Goal: Information Seeking & Learning: Learn about a topic

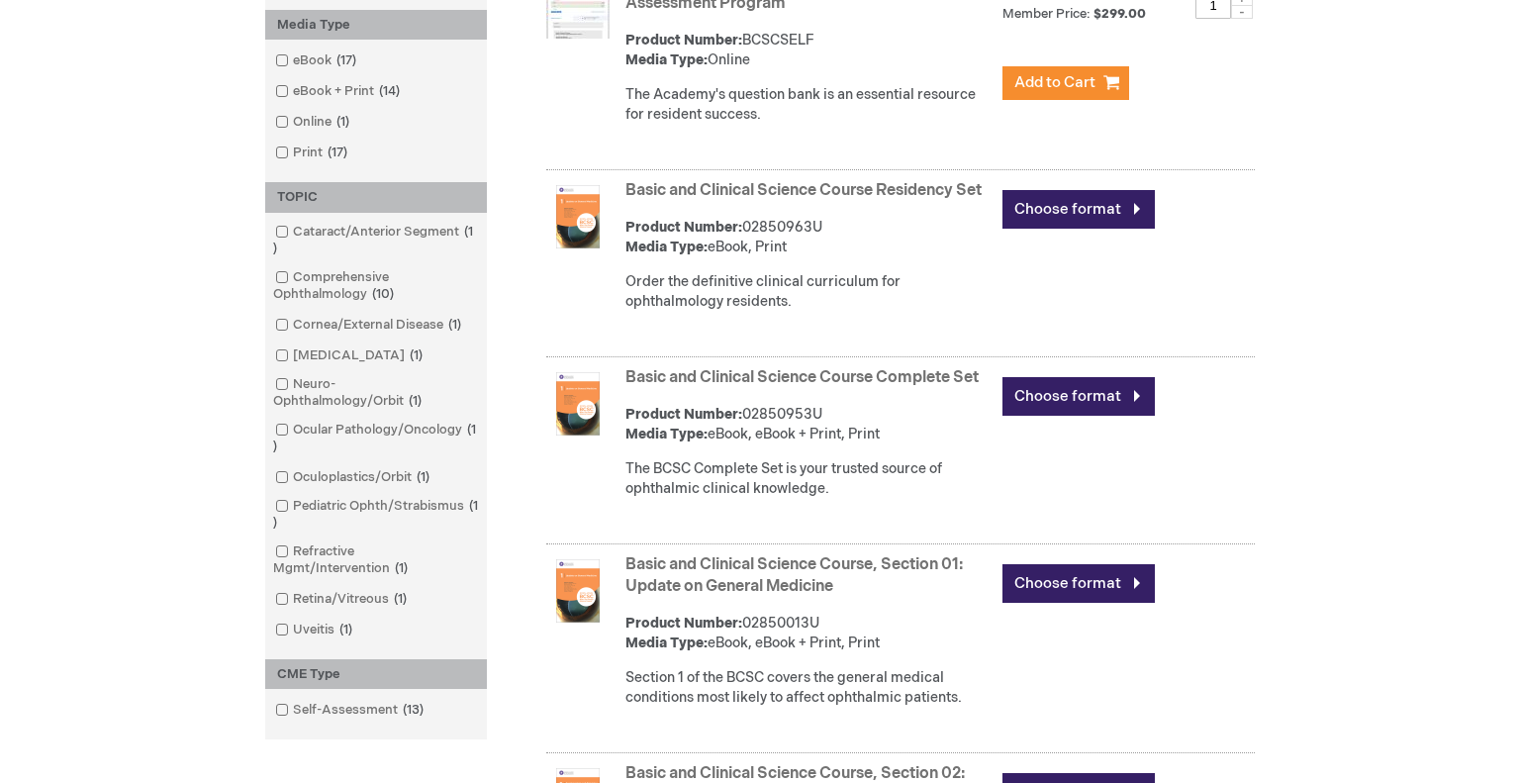
scroll to position [525, 0]
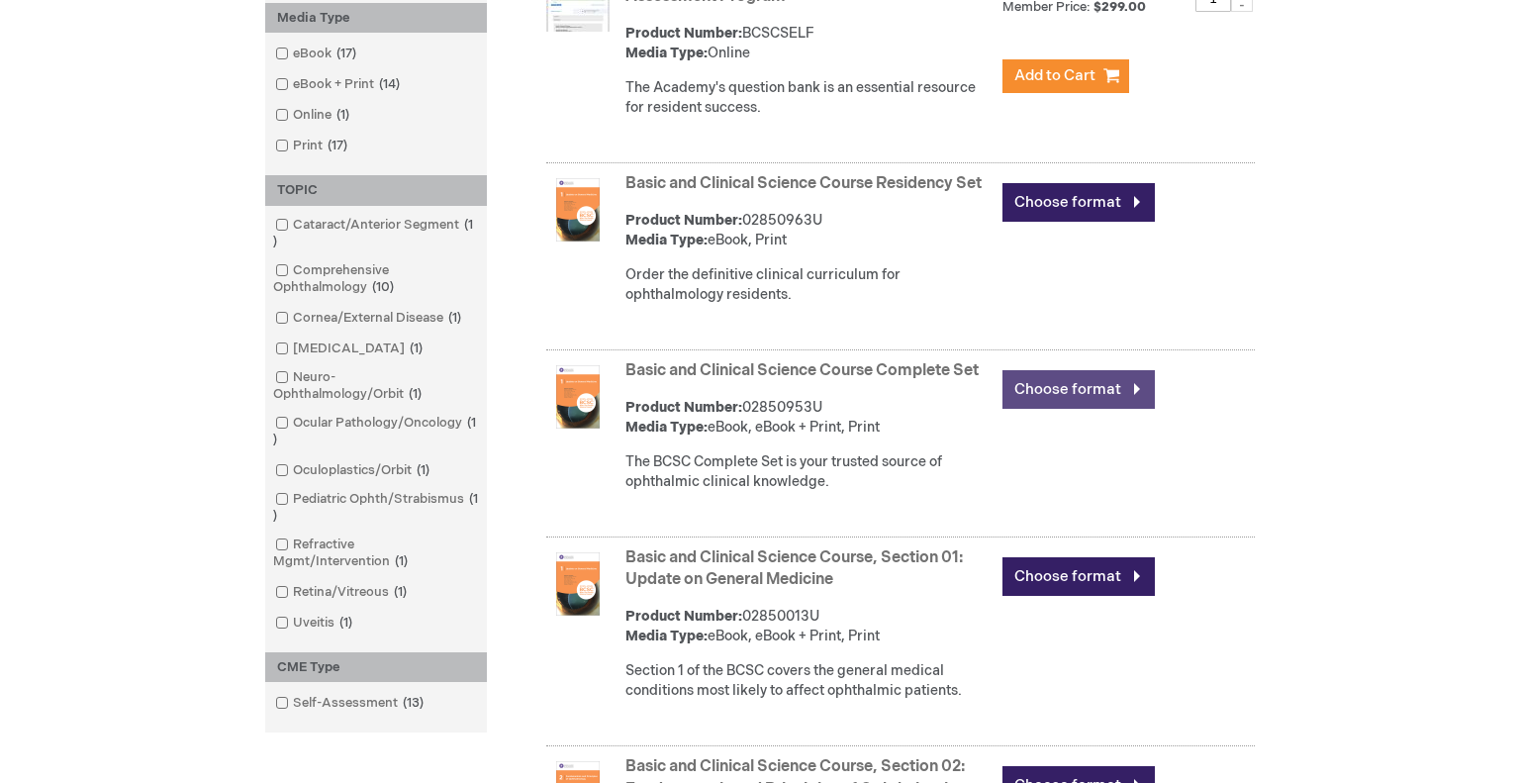
click at [1068, 409] on link "Choose format" at bounding box center [1078, 389] width 152 height 39
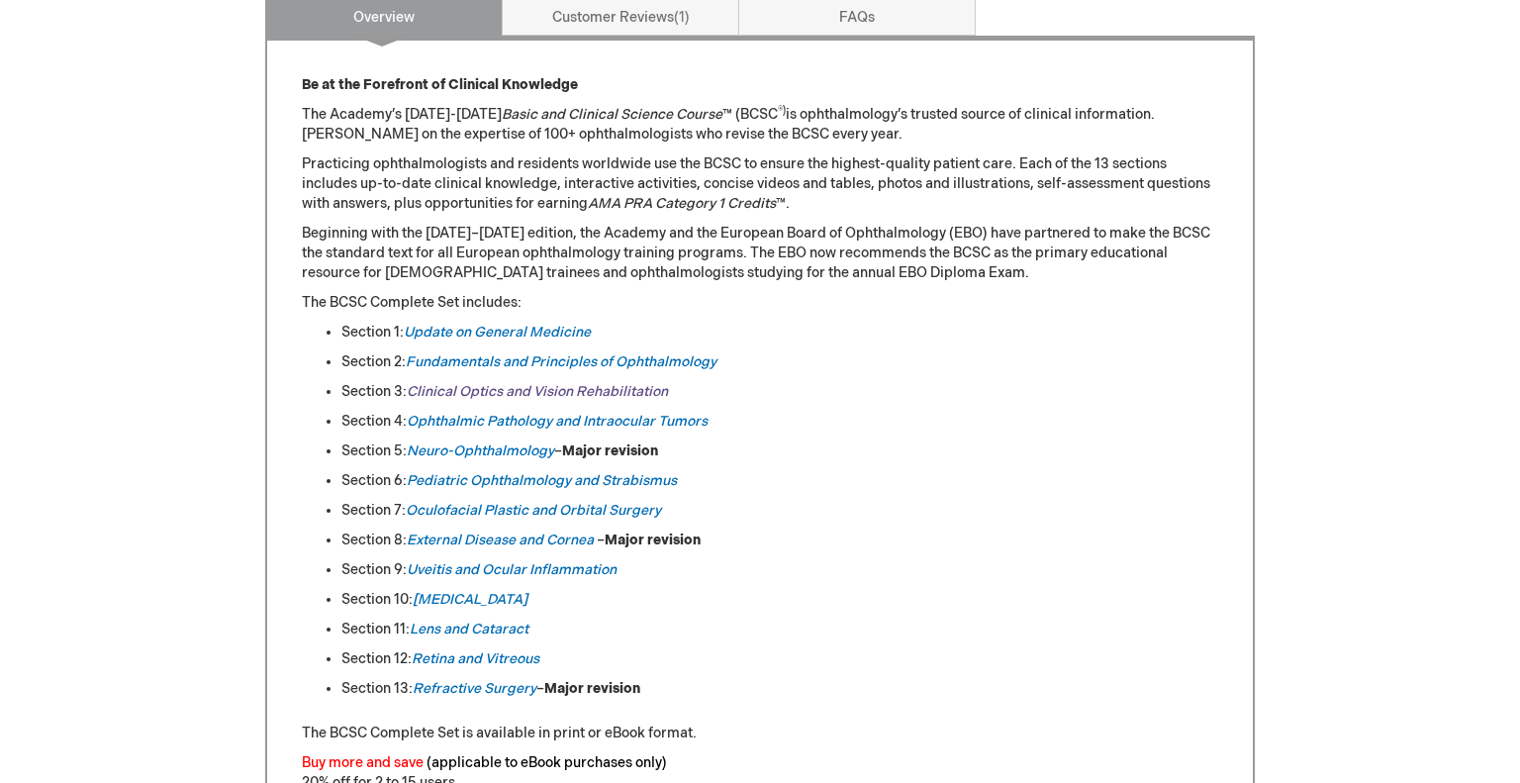
scroll to position [875, 0]
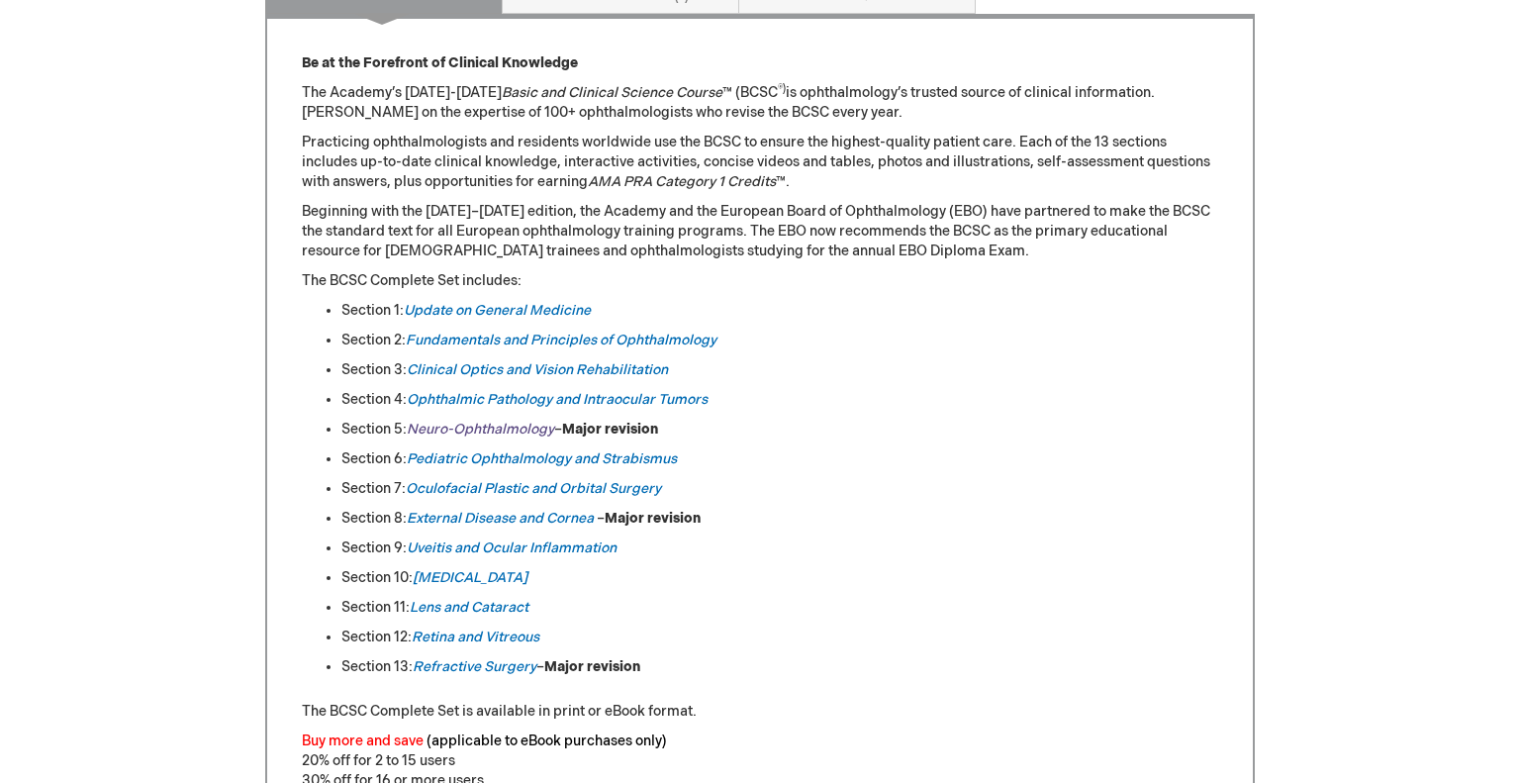
click at [540, 420] on em "Neuro-Ophthalmology" at bounding box center [480, 428] width 147 height 17
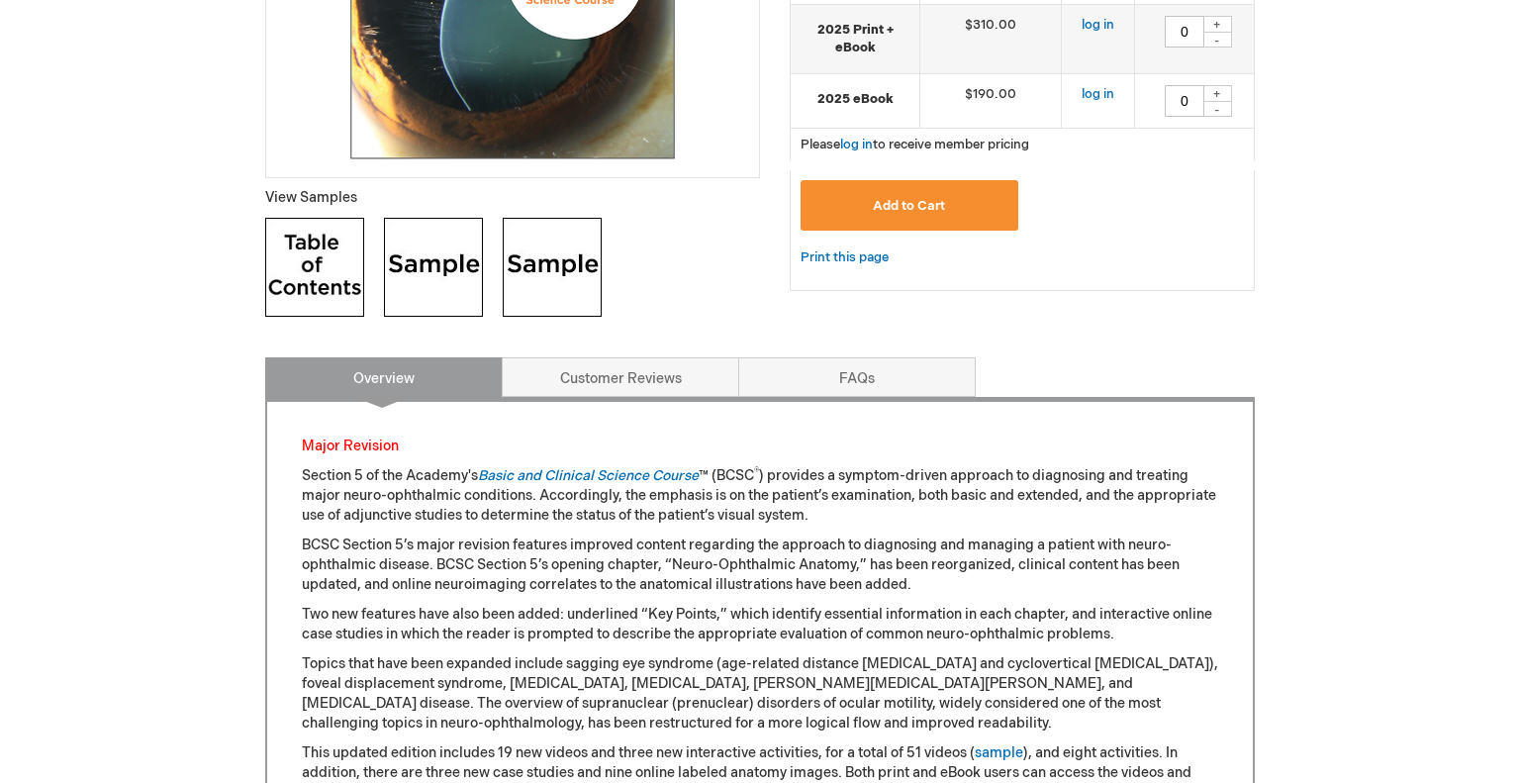
scroll to position [617, 0]
click at [456, 468] on p "Section 5 of the Academy's Basic and Clinical Science Course ™ (BCSC ® ) provid…" at bounding box center [760, 495] width 916 height 59
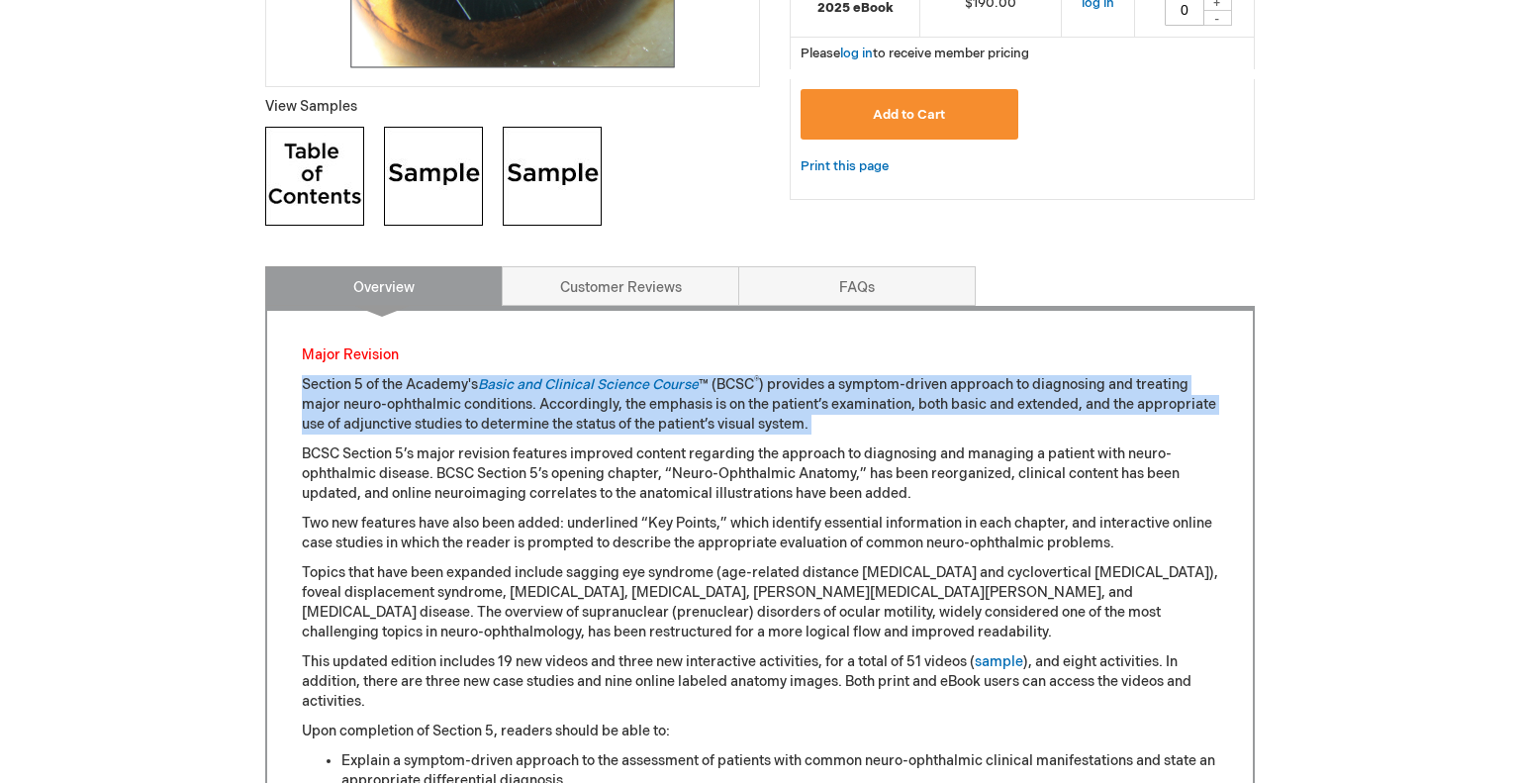
scroll to position [712, 0]
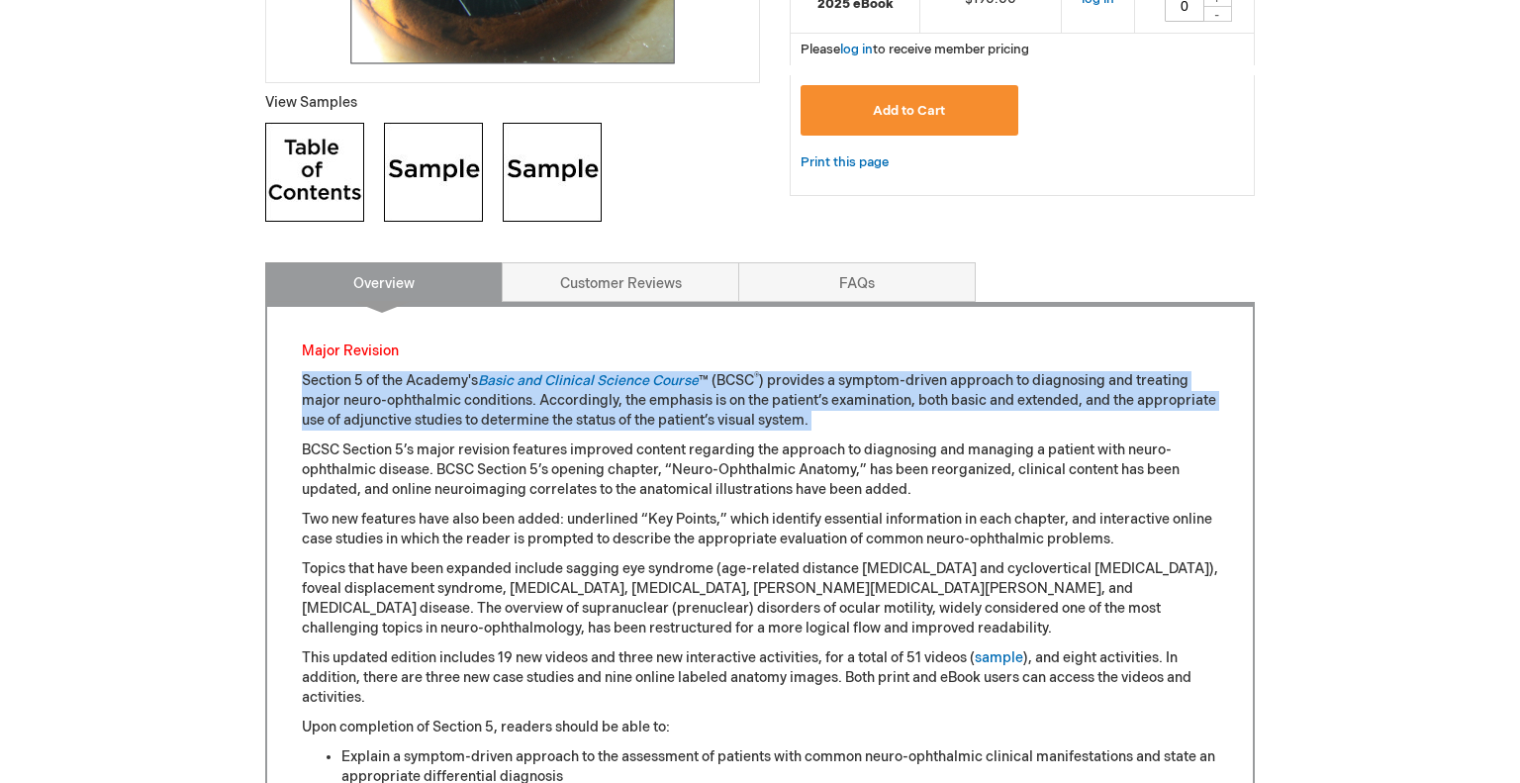
click at [483, 421] on p "Section 5 of the Academy's Basic and Clinical Science Course ™ (BCSC ® ) provid…" at bounding box center [760, 400] width 916 height 59
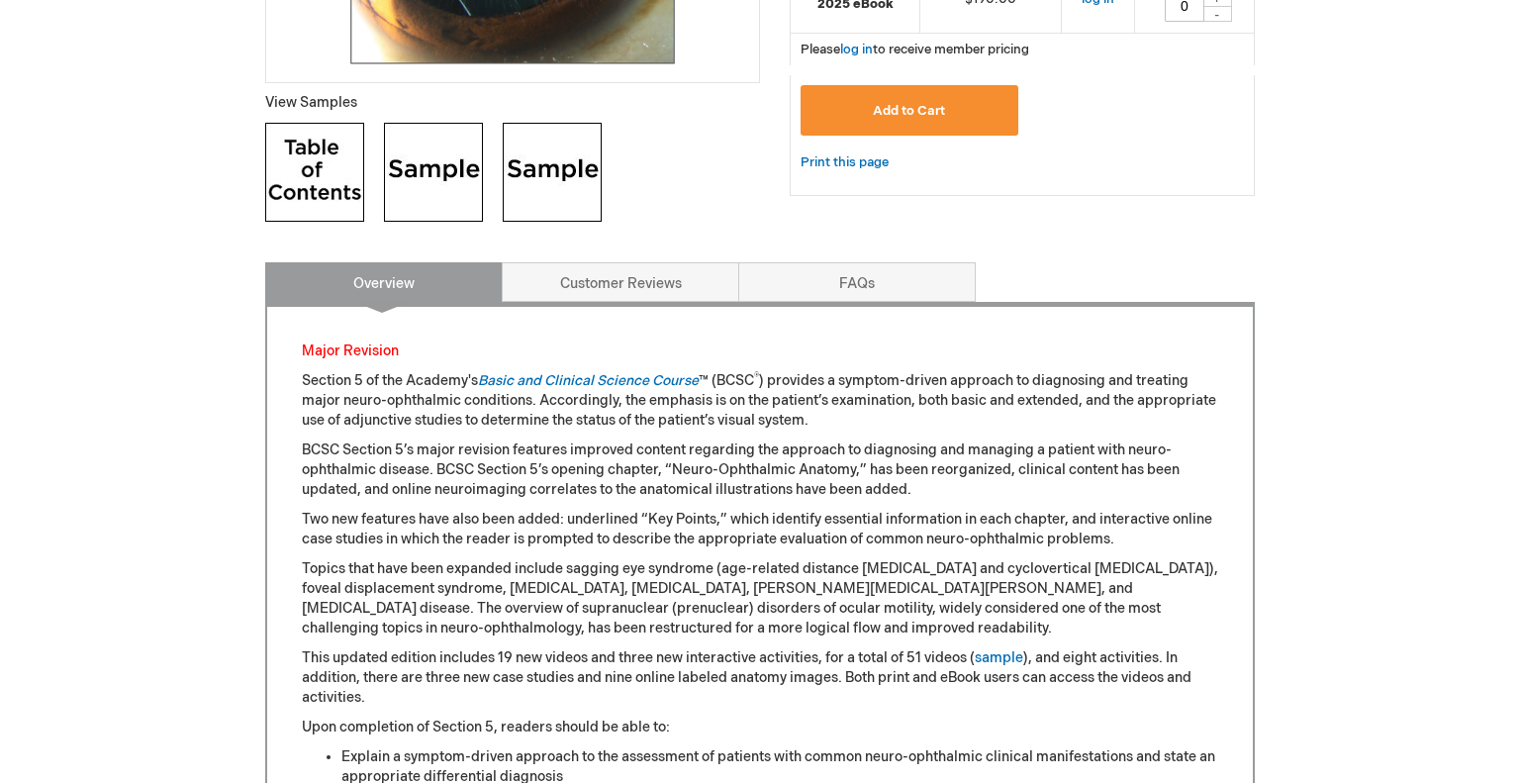
click at [483, 421] on p "Section 5 of the Academy's Basic and Clinical Science Course ™ (BCSC ® ) provid…" at bounding box center [760, 400] width 916 height 59
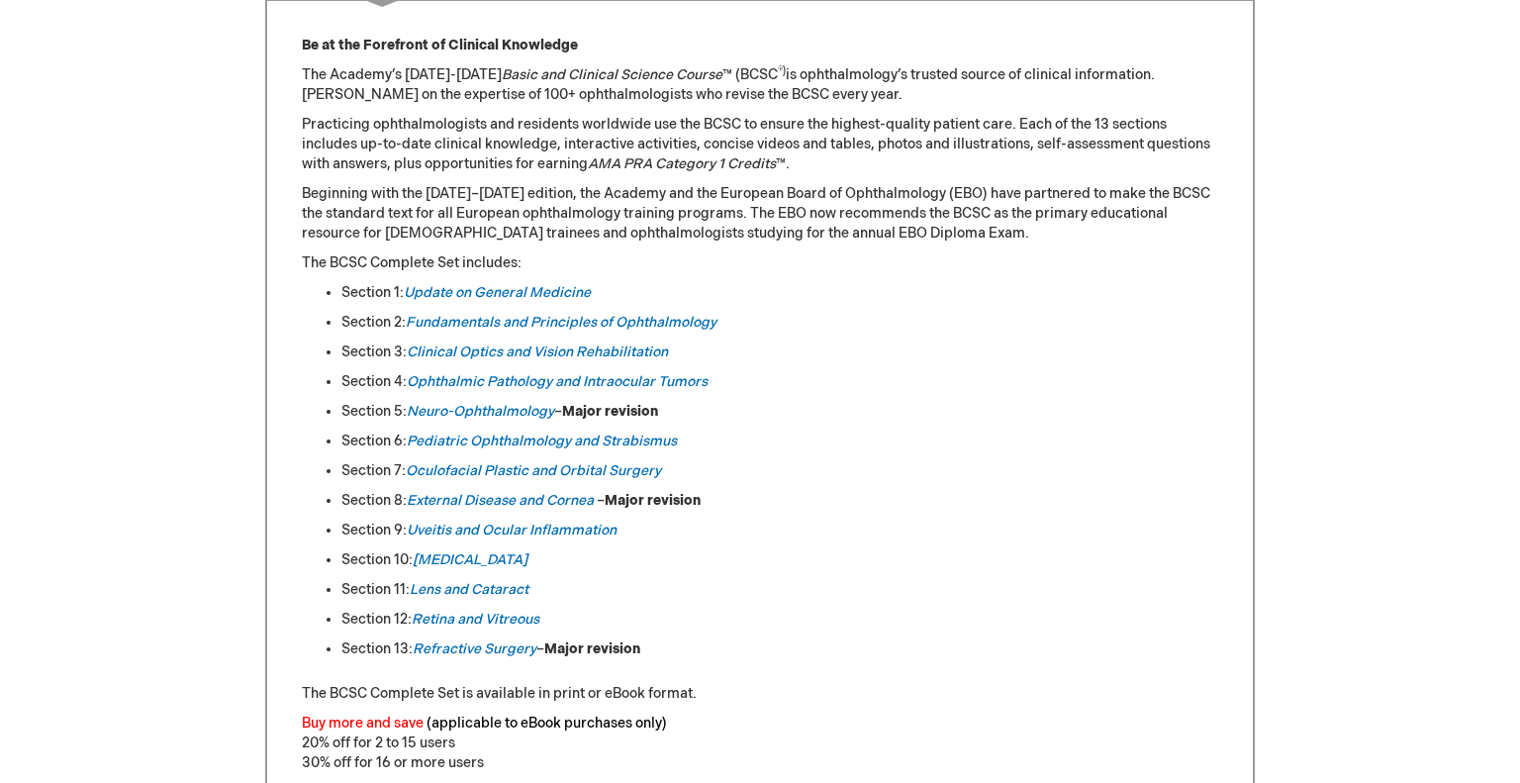
scroll to position [893, 0]
